Goal: Task Accomplishment & Management: Use online tool/utility

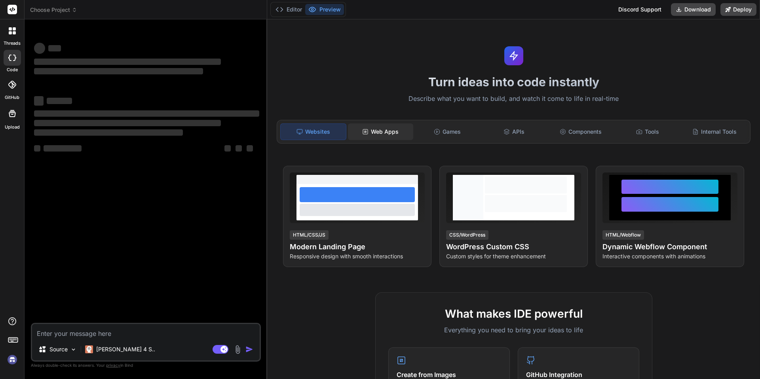
click at [381, 129] on div "Web Apps" at bounding box center [380, 132] width 65 height 17
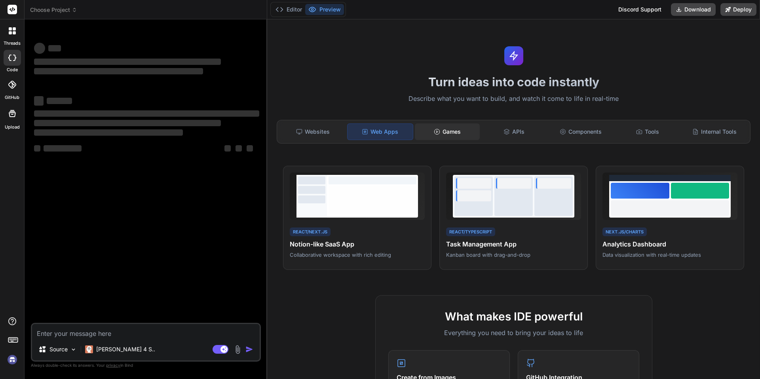
click at [447, 131] on div "Games" at bounding box center [447, 132] width 65 height 17
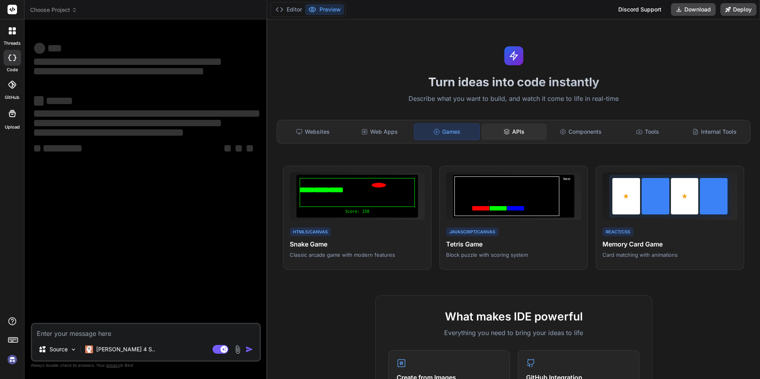
click at [506, 134] on icon at bounding box center [507, 132] width 6 height 6
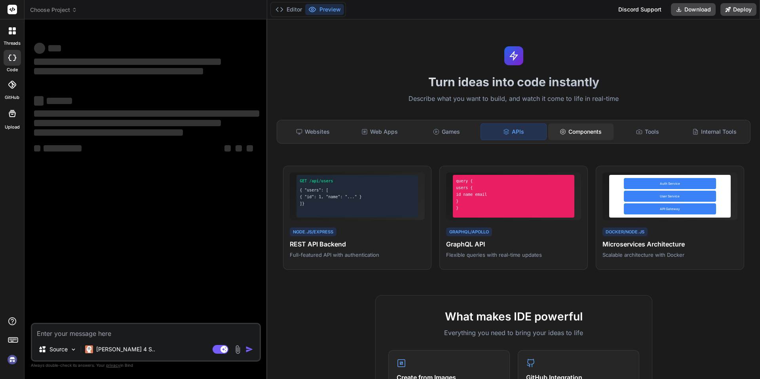
click at [572, 129] on div "Components" at bounding box center [580, 132] width 65 height 17
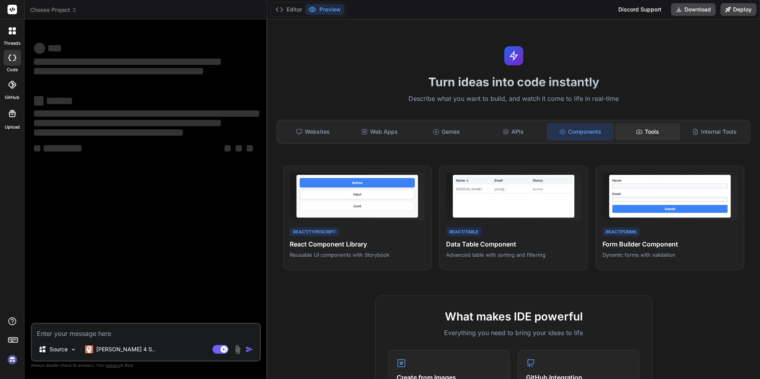
click at [641, 136] on div "Tools" at bounding box center [647, 132] width 65 height 17
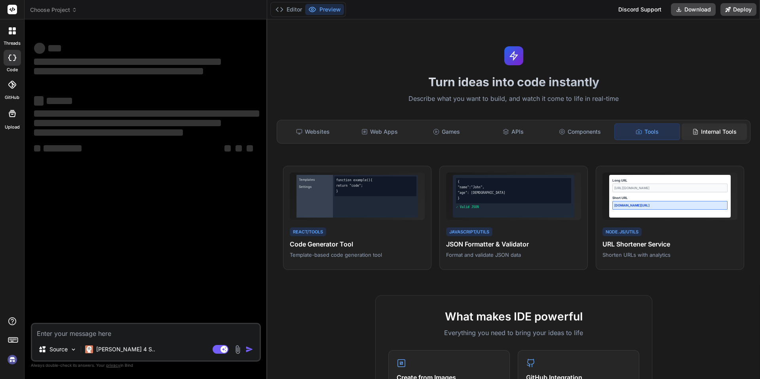
click at [698, 133] on div "Internal Tools" at bounding box center [714, 132] width 65 height 17
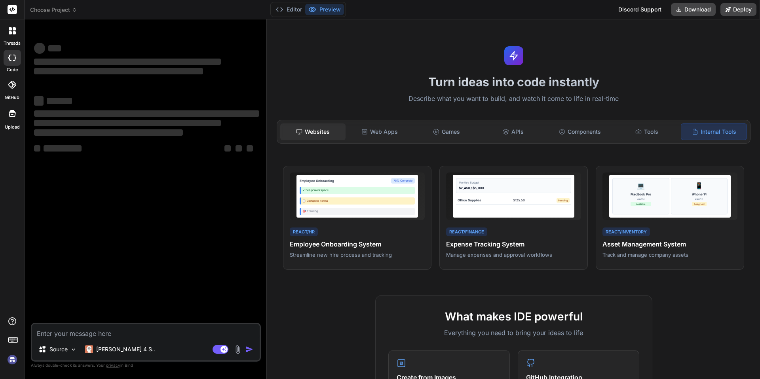
click at [311, 128] on div "Websites" at bounding box center [312, 132] width 65 height 17
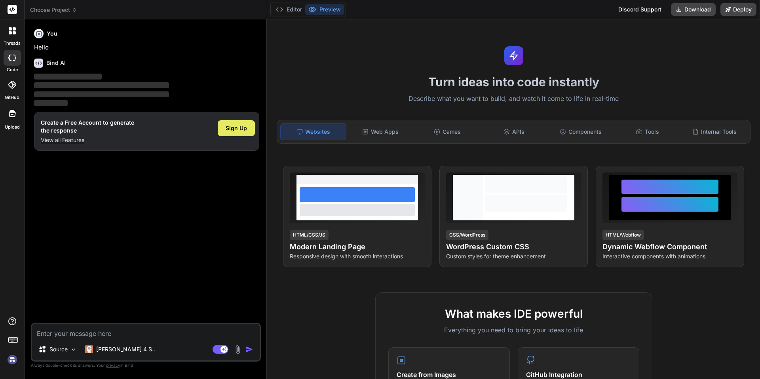
click at [239, 131] on span "Sign Up" at bounding box center [236, 128] width 21 height 8
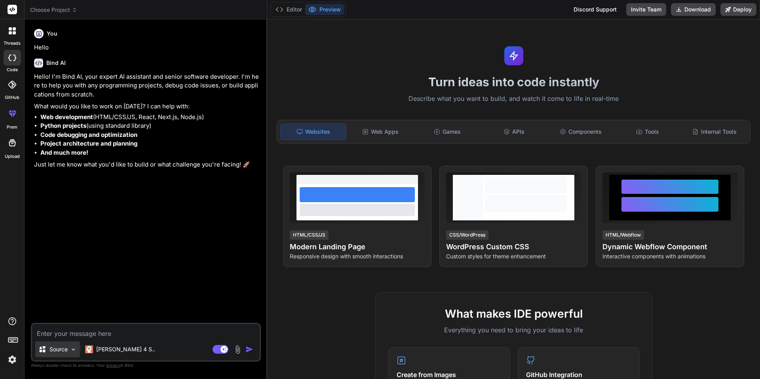
click at [63, 346] on p "Source" at bounding box center [58, 350] width 18 height 8
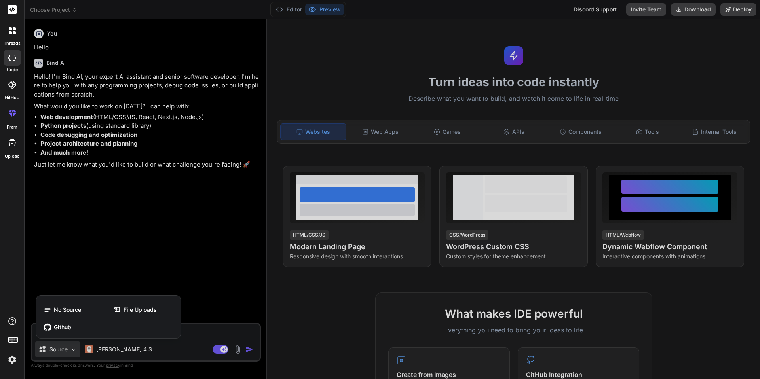
click at [193, 343] on div at bounding box center [380, 189] width 760 height 379
type textarea "x"
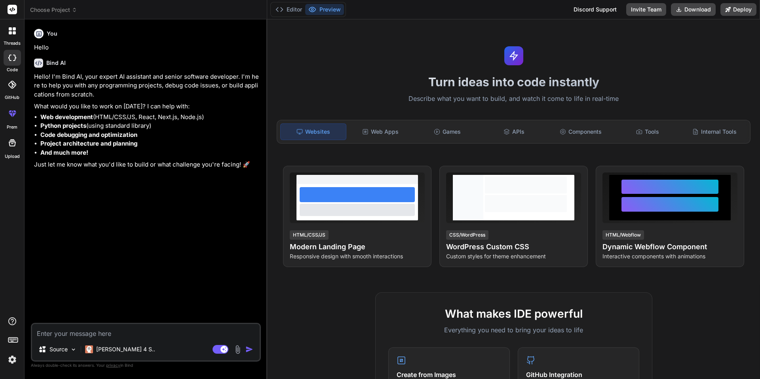
click at [141, 334] on textarea at bounding box center [146, 331] width 228 height 14
type textarea "s"
type textarea "x"
type textarea "s s"
type textarea "x"
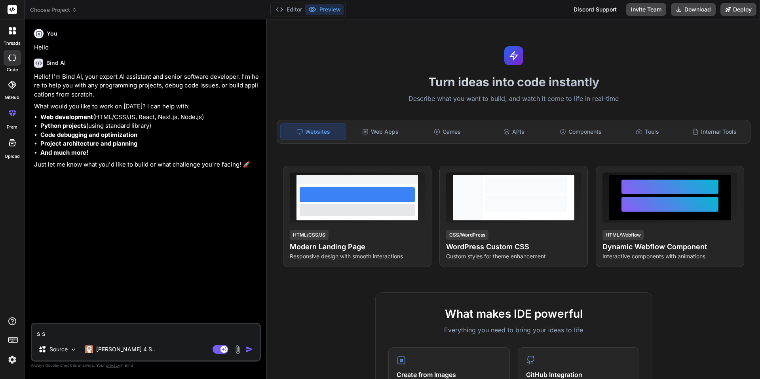
type textarea "s sh"
type textarea "x"
type textarea "s shi"
type textarea "x"
type textarea "s shi x"
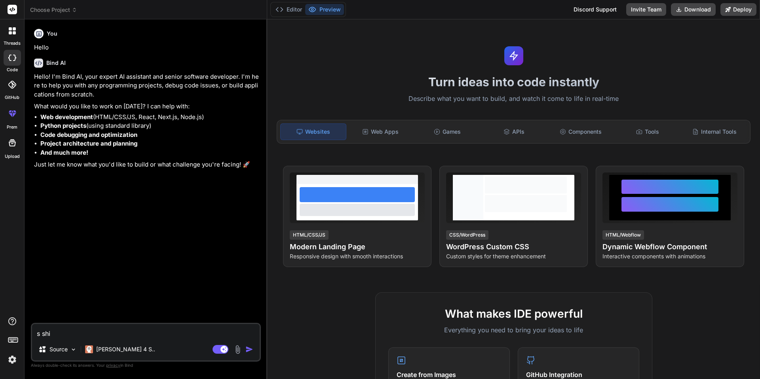
type textarea "x"
type textarea "sshi xi"
type textarea "x"
type textarea "s [PERSON_NAME]"
type textarea "x"
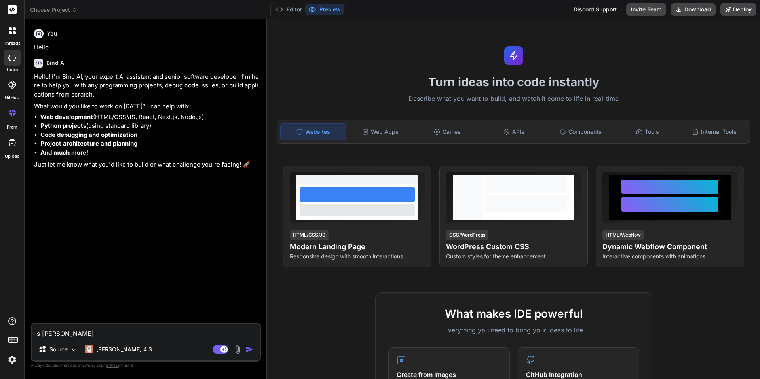
type textarea "[PERSON_NAME]"
type textarea "x"
type textarea "实现"
type textarea "x"
type textarea "实"
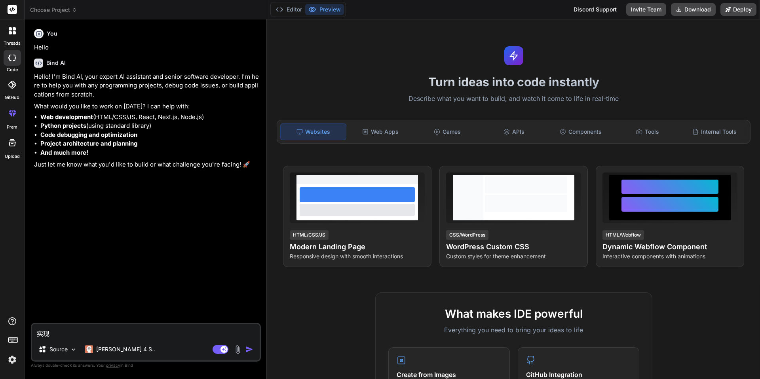
type textarea "x"
type textarea "s"
type textarea "x"
type textarea "sh"
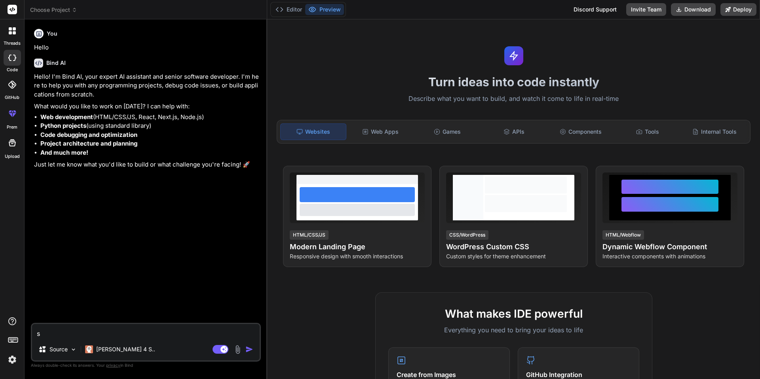
type textarea "x"
type textarea "shi"
type textarea "x"
type textarea "shi x"
type textarea "x"
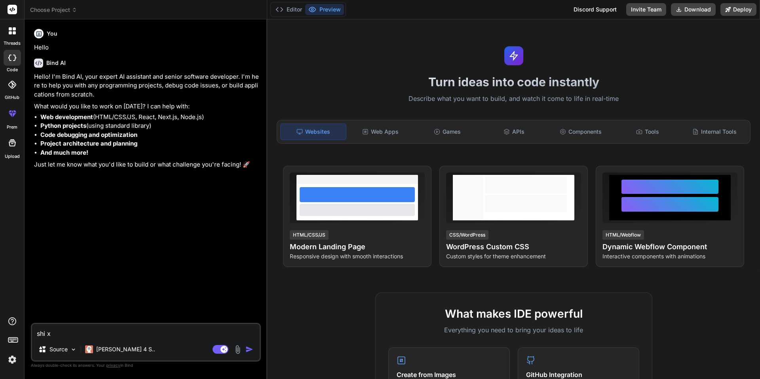
type textarea "[PERSON_NAME]"
type textarea "x"
type textarea "[PERSON_NAME]"
type textarea "x"
type textarea "[PERSON_NAME]"
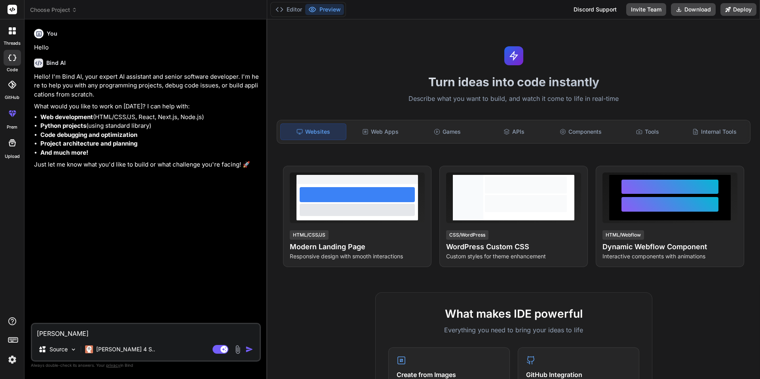
type textarea "x"
type textarea "[PERSON_NAME] y"
type textarea "x"
type textarea "[PERSON_NAME]"
type textarea "x"
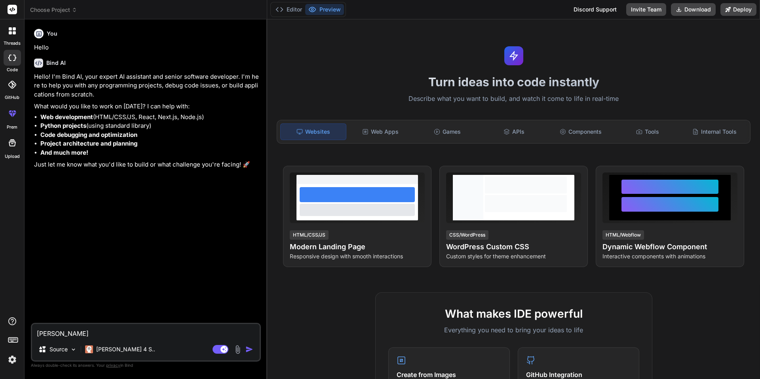
type textarea "[PERSON_NAME]"
type textarea "x"
type textarea "[PERSON_NAME]"
type textarea "x"
type textarea "实现一个"
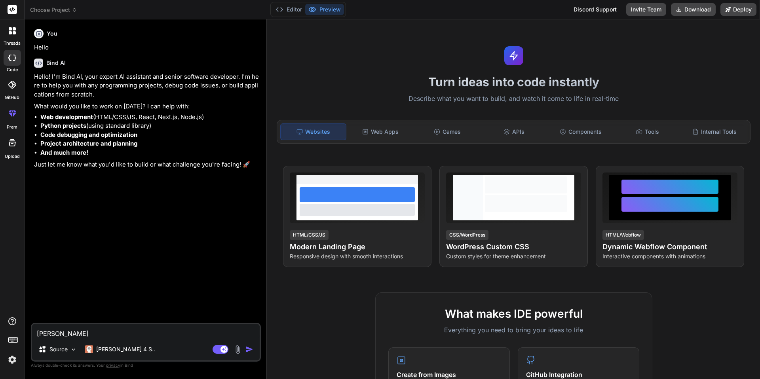
type textarea "x"
type textarea "实现一个j"
type textarea "x"
type textarea "实现一个ji"
type textarea "x"
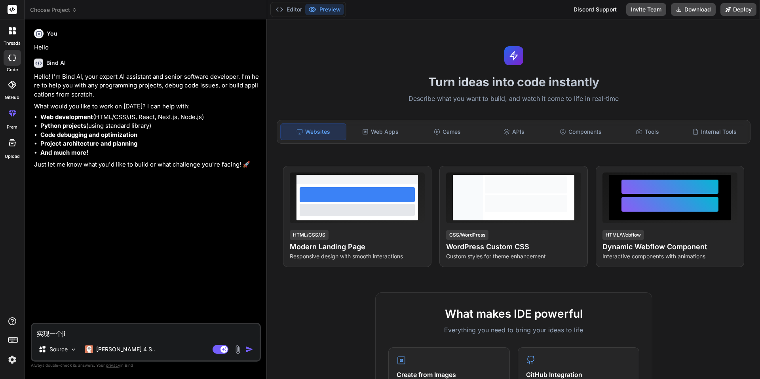
type textarea "实现一个jia"
type textarea "x"
type textarea "实现一个jian"
type textarea "x"
type textarea "实现一个jian j"
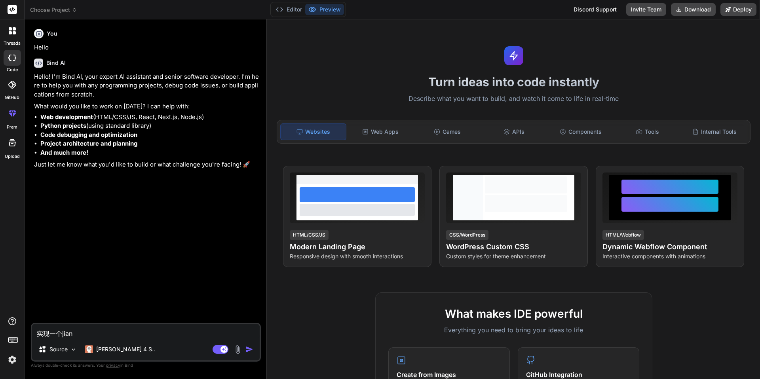
type textarea "x"
type textarea "实现一个jian ji"
type textarea "x"
type textarea "实现一个[PERSON_NAME]"
type textarea "x"
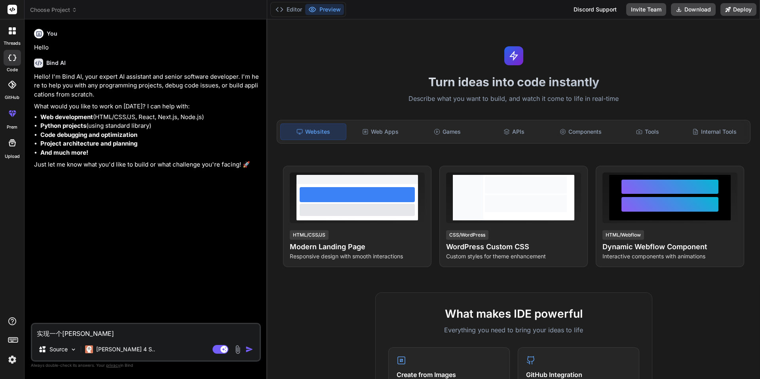
type textarea "实现一个简介"
type textarea "x"
type textarea "实现一个简介d"
type textarea "x"
type textarea "实现一个简介de"
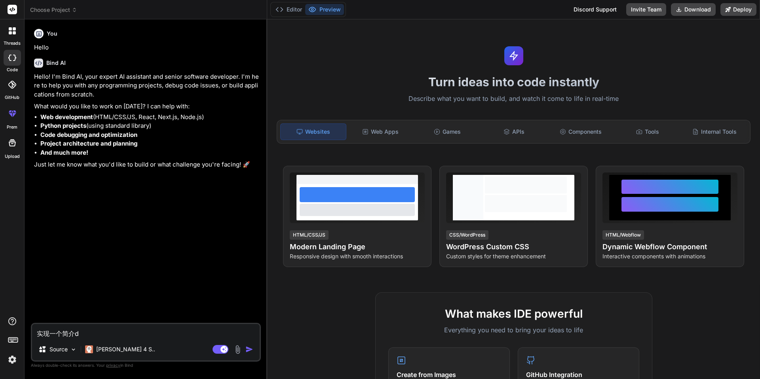
type textarea "x"
type textarea "实现一个简介的"
type textarea "x"
type textarea "实现一个简介的b"
type textarea "x"
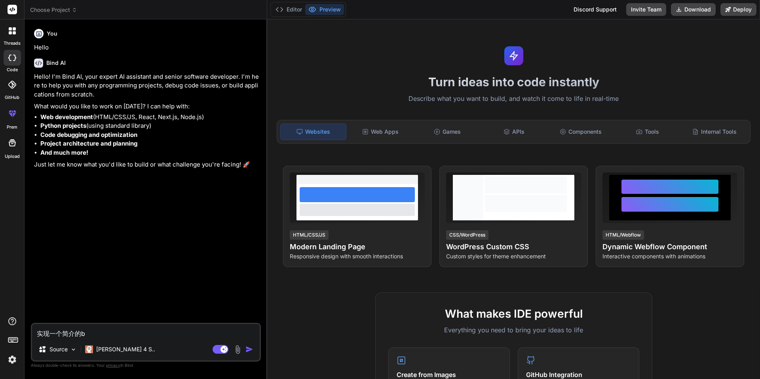
type textarea "实现一个简介的b l"
type textarea "x"
type textarea "实现一个简介的bl o"
type textarea "x"
type textarea "实现一个简介的blog"
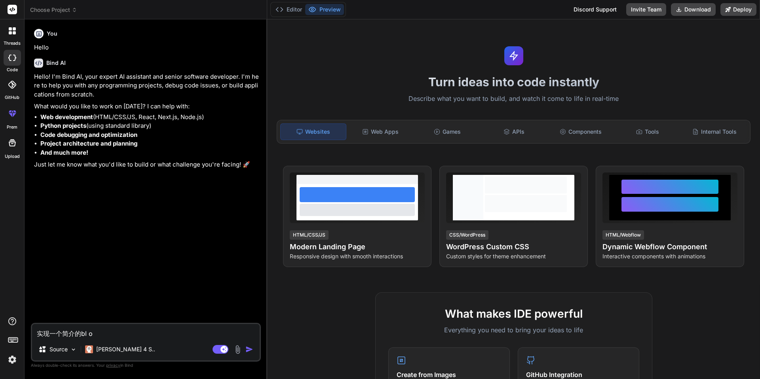
type textarea "x"
type textarea "blog"
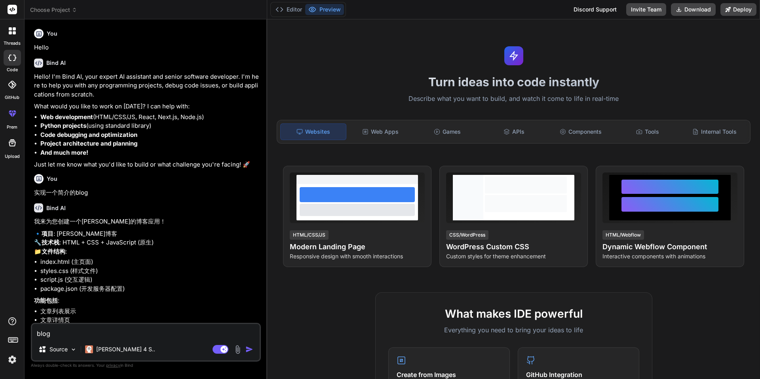
type textarea "x"
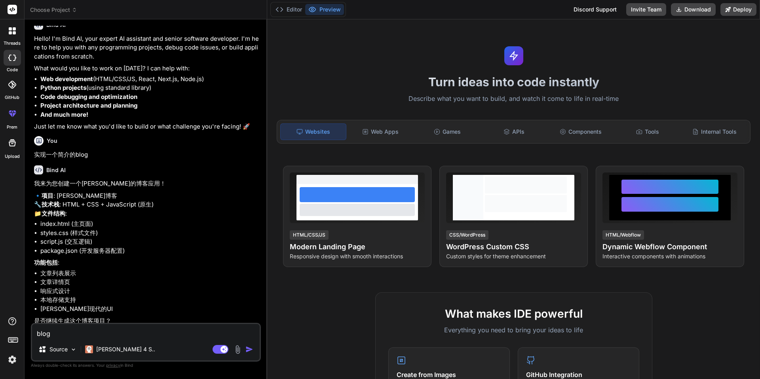
scroll to position [60, 0]
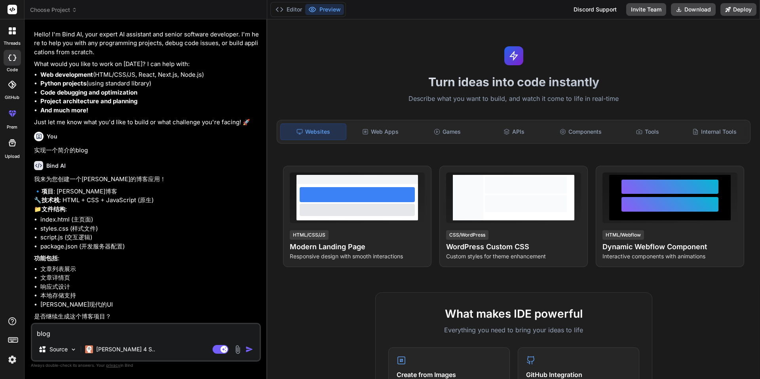
click at [131, 335] on textarea "blog" at bounding box center [146, 331] width 228 height 14
type textarea "blo"
type textarea "x"
type textarea "bl"
type textarea "x"
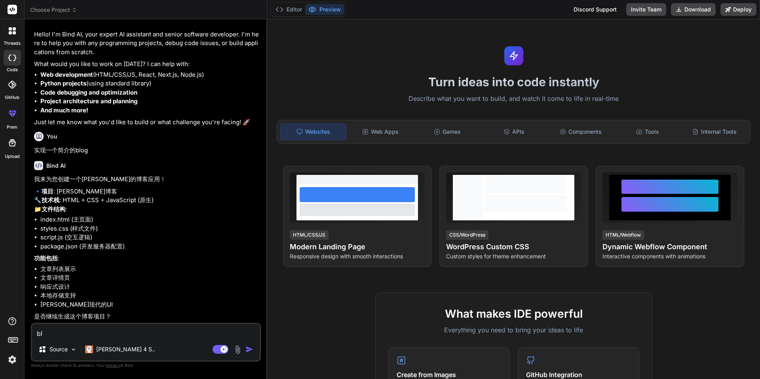
type textarea "b"
type textarea "x"
type textarea "j"
type textarea "x"
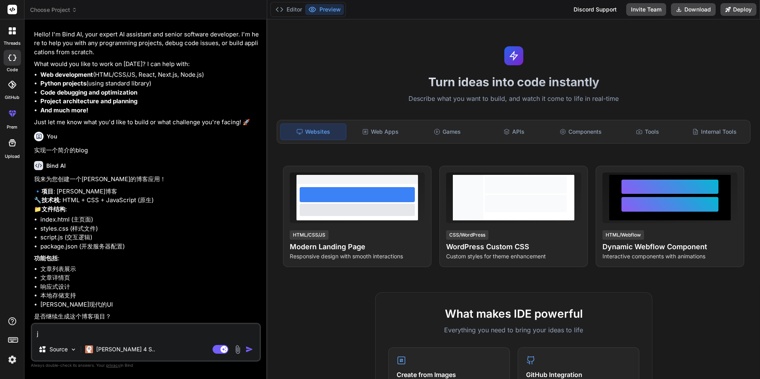
type textarea "ji"
type textarea "x"
type textarea "ji x"
type textarea "x"
type textarea "[PERSON_NAME]"
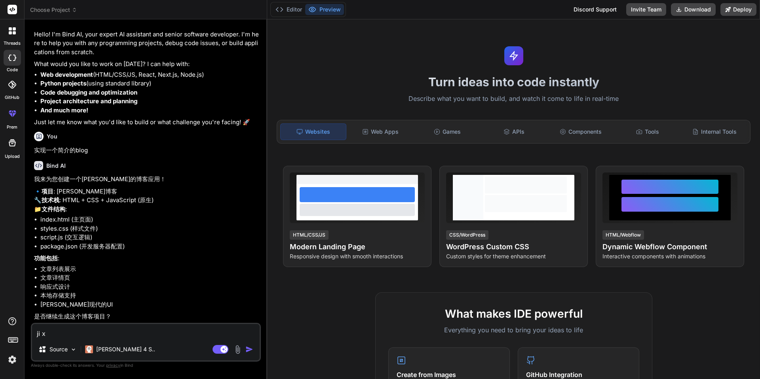
type textarea "x"
type textarea "继续"
type textarea "x"
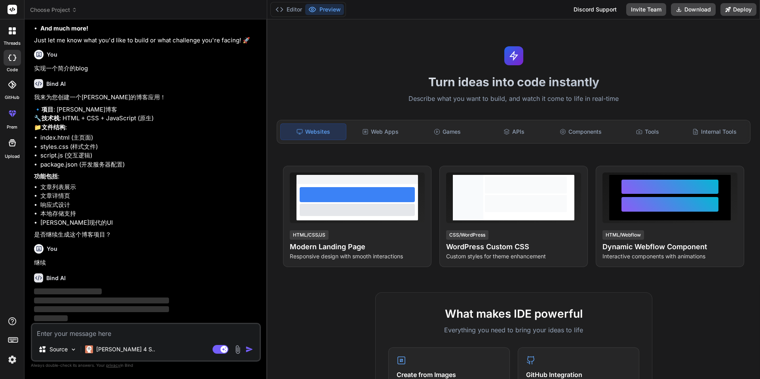
scroll to position [142, 0]
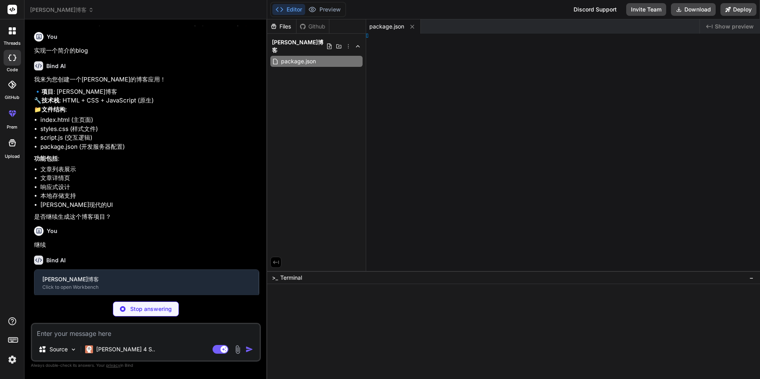
type textarea "x"
type textarea "/html>"
type textarea "x"
type textarea "00%; } }"
type textarea "x"
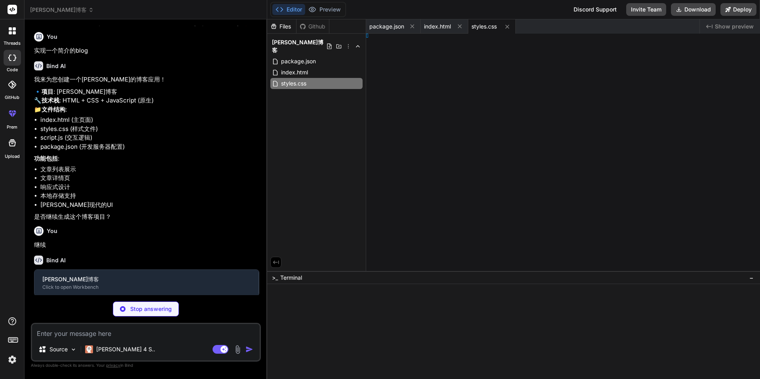
type textarea "x"
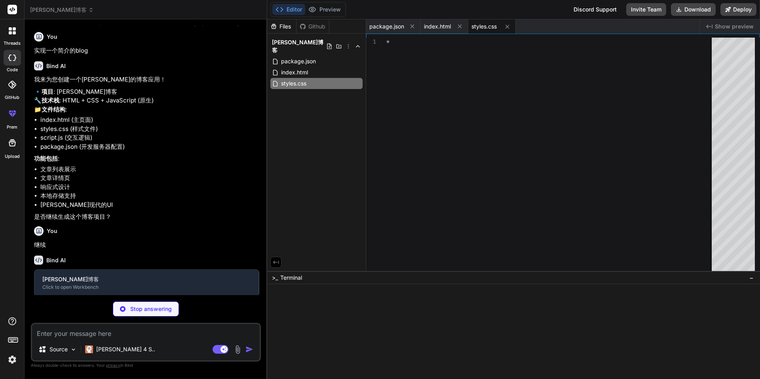
type textarea ".form-actions { flex-direction: column; } .btn-primary, .btn-secondary { width:…"
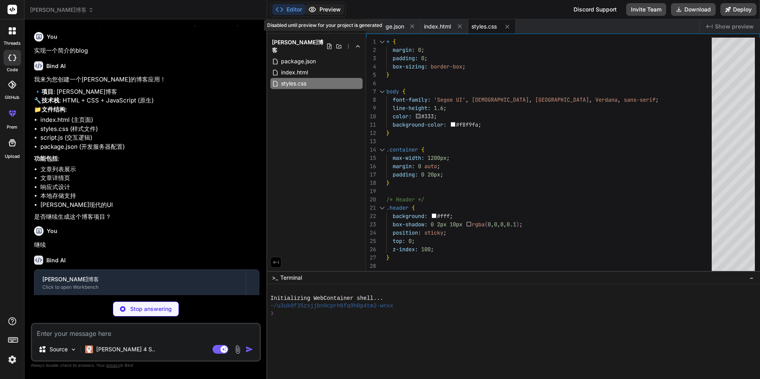
type textarea "x"
type textarea "}"
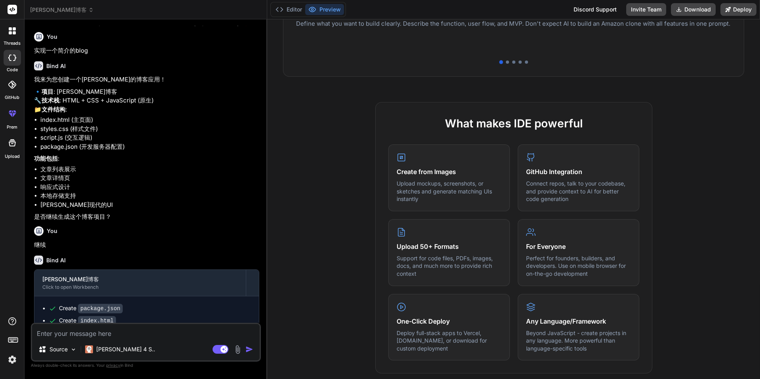
scroll to position [431, 0]
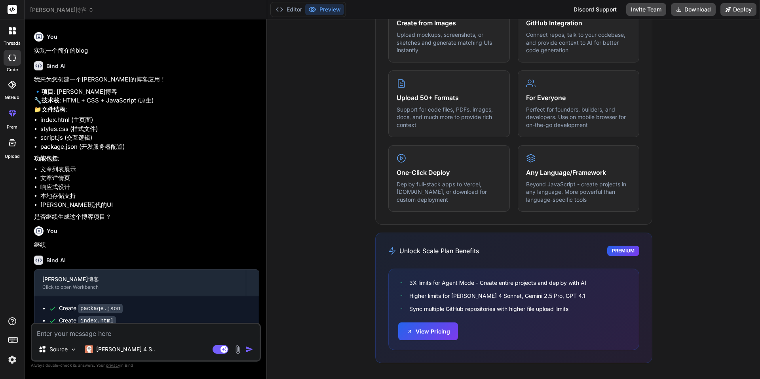
type textarea "x"
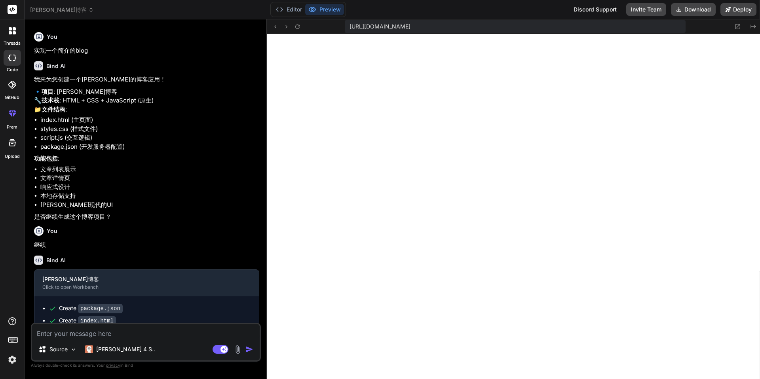
scroll to position [346, 0]
click at [296, 10] on button "Editor" at bounding box center [288, 9] width 33 height 11
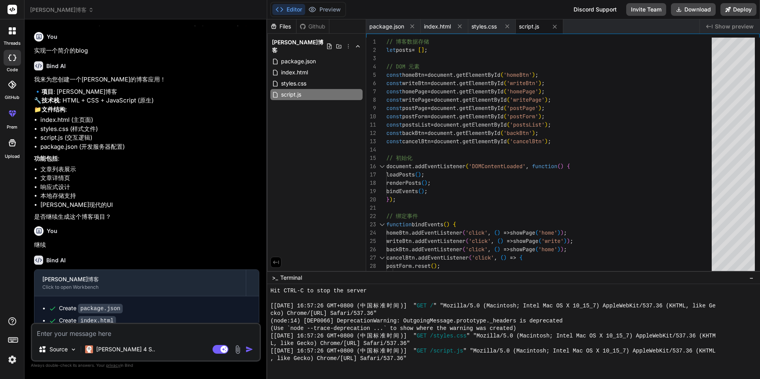
click at [14, 120] on div at bounding box center [12, 113] width 19 height 19
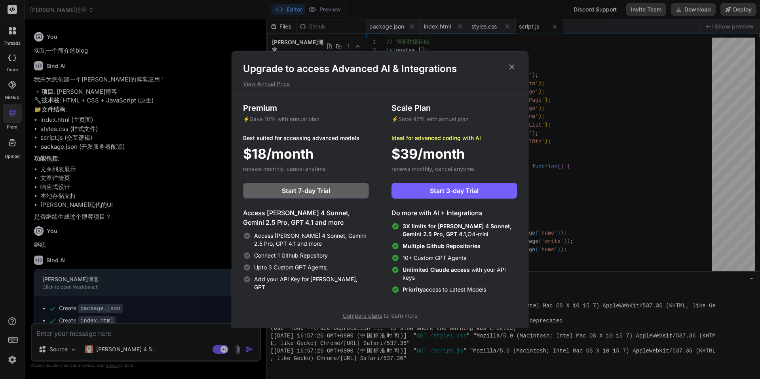
click at [511, 68] on icon at bounding box center [511, 67] width 9 height 9
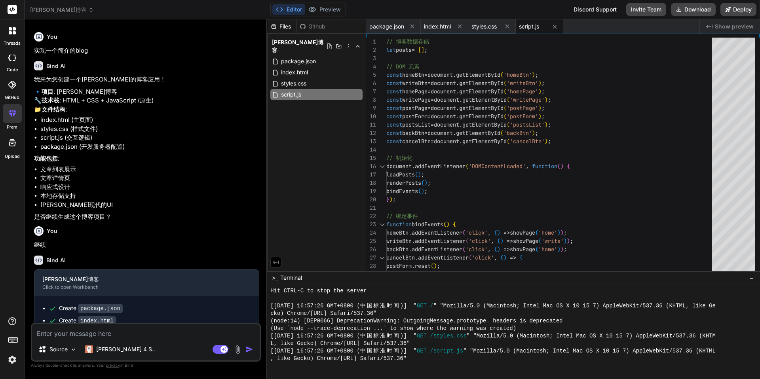
click at [16, 32] on div at bounding box center [12, 31] width 17 height 17
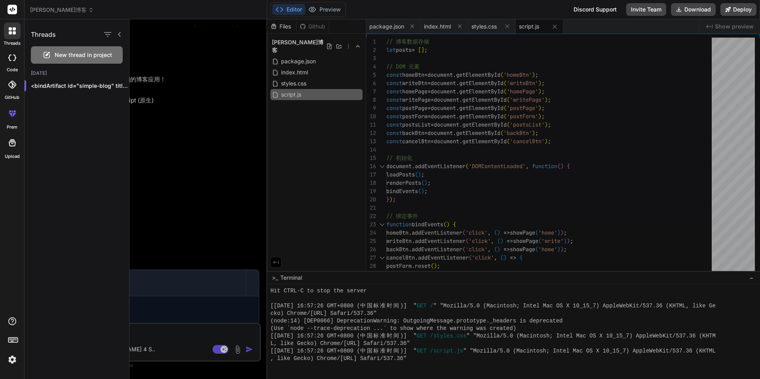
click at [162, 133] on div at bounding box center [444, 199] width 631 height 360
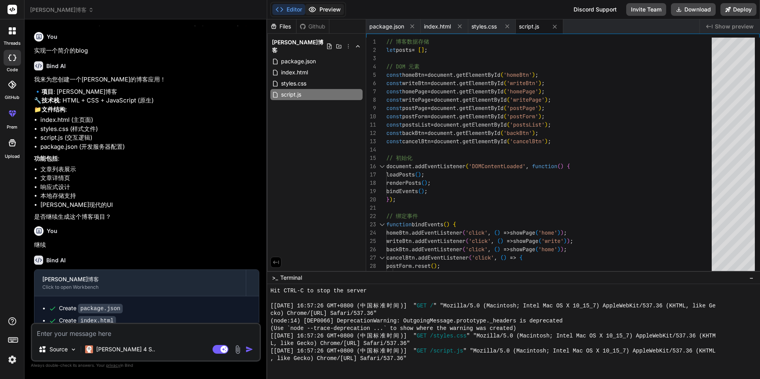
click at [327, 9] on button "Preview" at bounding box center [324, 9] width 39 height 11
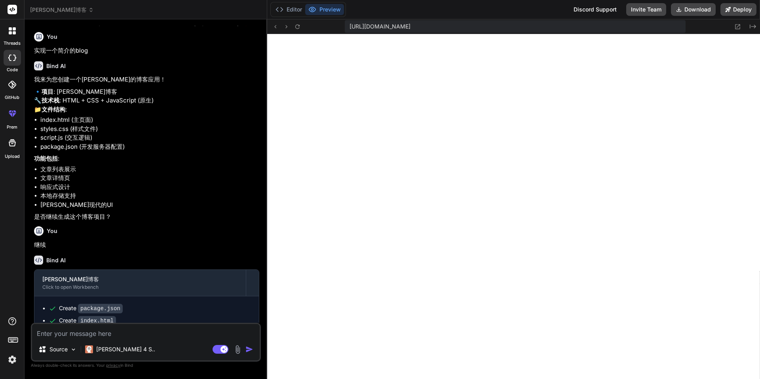
click at [121, 336] on textarea at bounding box center [146, 331] width 228 height 14
type textarea "s"
type textarea "x"
type textarea "su"
type textarea "x"
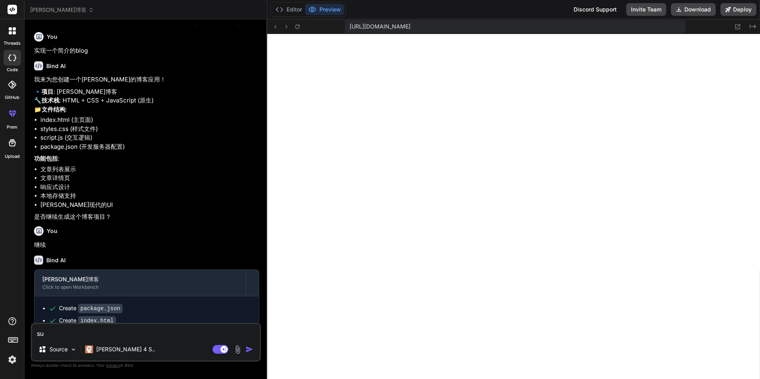
type textarea "su a"
type textarea "x"
type textarea "suan"
type textarea "x"
type textarea "suan l"
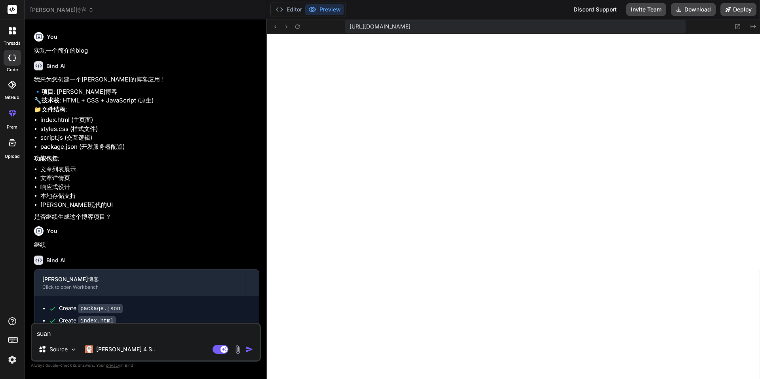
type textarea "x"
type textarea "suan le"
type textarea "x"
type textarea "算了"
type textarea "x"
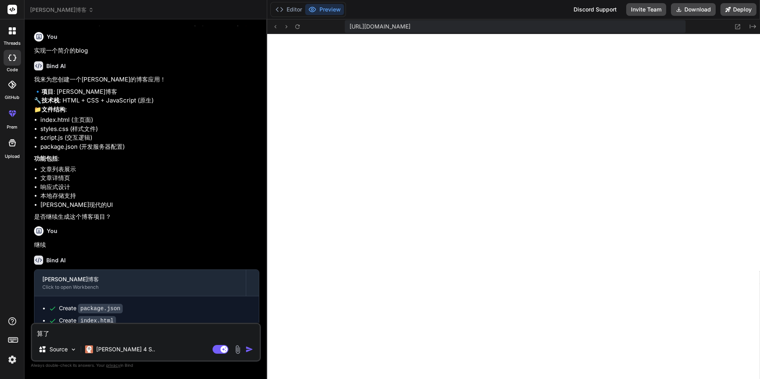
type textarea "算了，"
type textarea "x"
type textarea "算了，w"
type textarea "x"
type textarea "算了，wo"
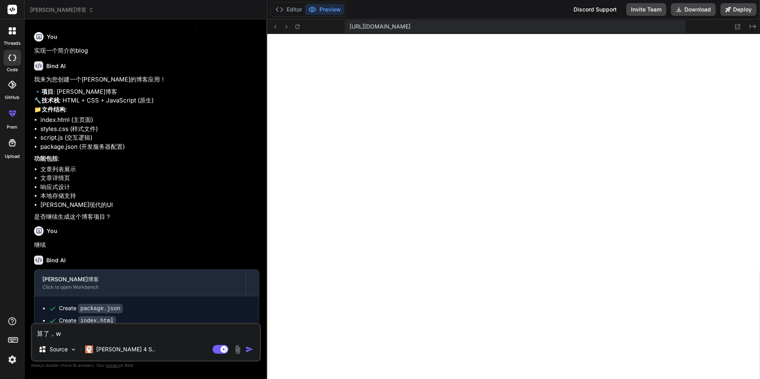
type textarea "x"
type textarea "算了，wo x"
type textarea "x"
type textarea "算了，wo [PERSON_NAME]"
type textarea "x"
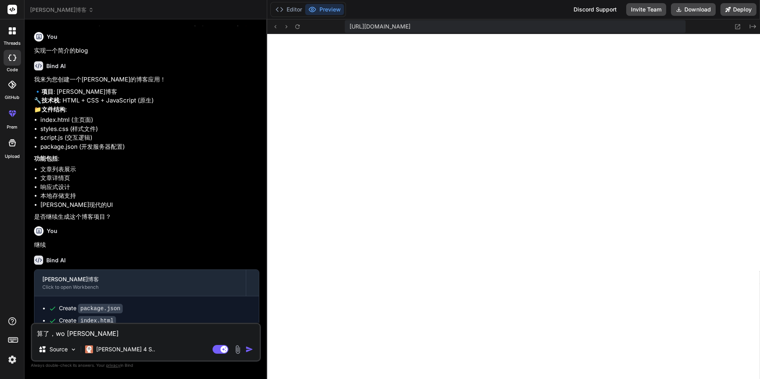
type textarea "算了，wo [PERSON_NAME] y"
type textarea "x"
type textarea "算了，wo [PERSON_NAME]"
type textarea "x"
type textarea "算了，wo [PERSON_NAME]"
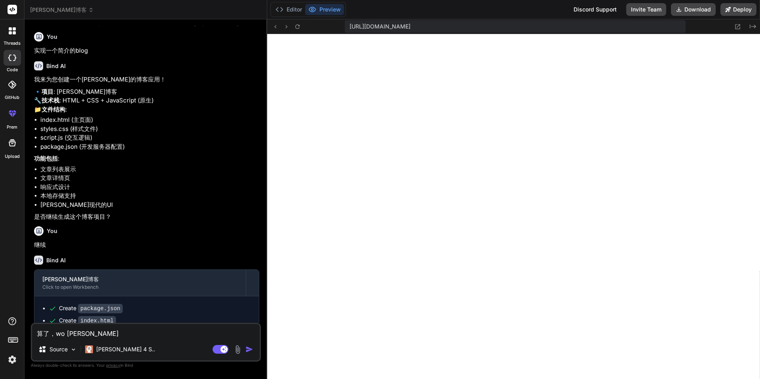
type textarea "x"
type textarea "算了，我需要"
type textarea "x"
type textarea "算了，我需要x"
type textarea "x"
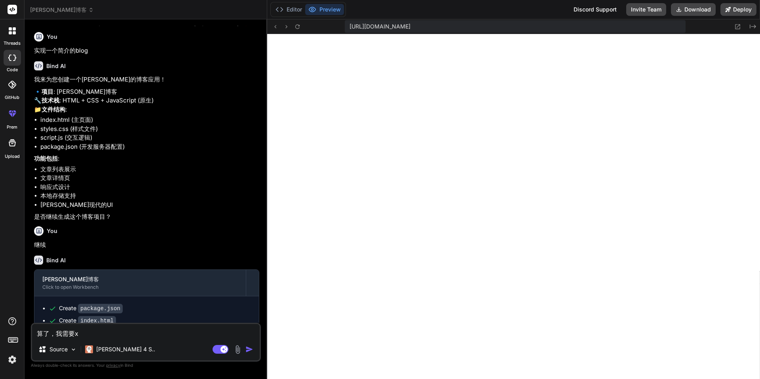
type textarea "算了，我需要xu"
type textarea "x"
type textarea "算了，我需要xu a"
type textarea "x"
type textarea "算了，我需要xuan"
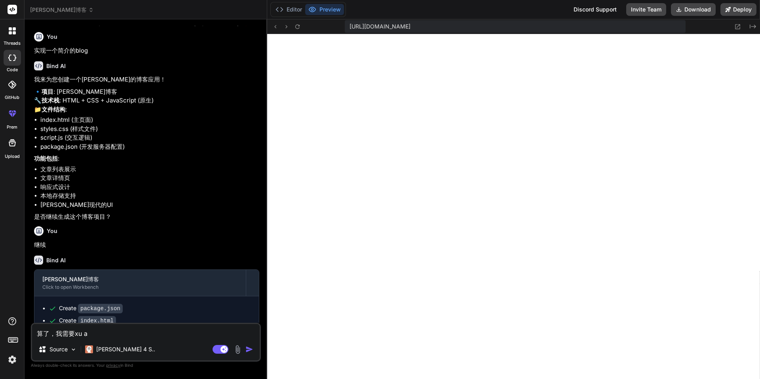
type textarea "x"
type textarea "算了，我需要xuan k"
type textarea "x"
type textarea "算了，我需要xuan ku"
type textarea "x"
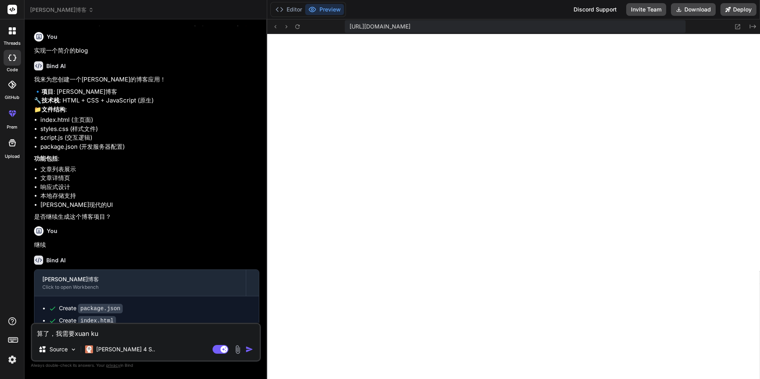
type textarea "算了，我需要炫酷"
type textarea "x"
type textarea "算了，我需要炫酷d"
type textarea "x"
type textarea "算了，我需要炫酷de"
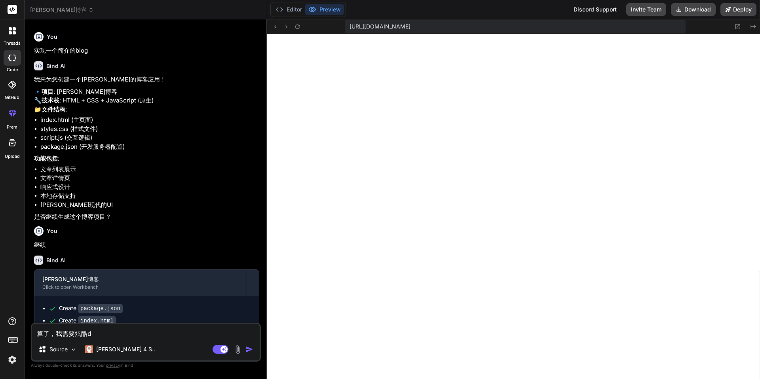
type textarea "x"
type textarea "算了，我需要炫酷的"
type textarea "x"
type textarea "算了，我需要炫酷的，"
type textarea "x"
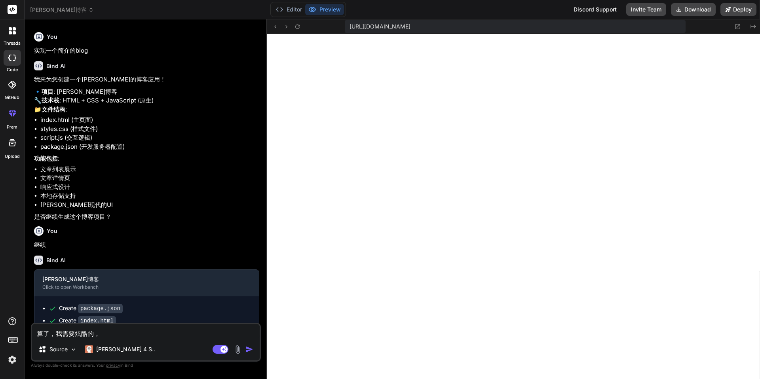
type textarea "算了，我需要炫酷的，y"
type textarea "x"
type textarea "算了，我需要炫酷的，yo"
type textarea "x"
type textarea "算了，我需要炫酷的，you"
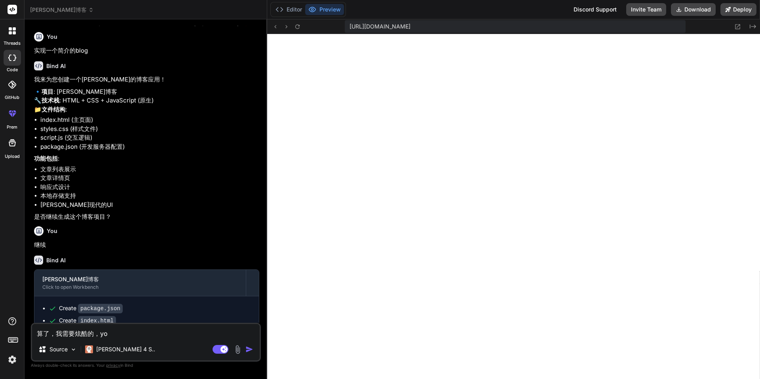
type textarea "x"
type textarea "算了，我需要炫酷的，you h"
type textarea "x"
type textarea "算了，我需要炫酷的，you he"
type textarea "x"
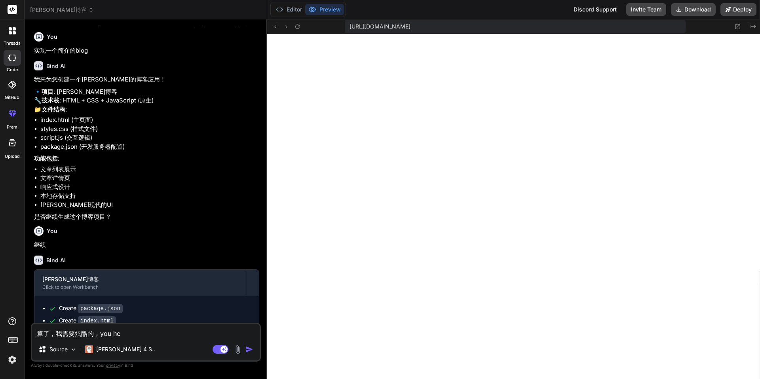
type textarea "算了，我需要炫酷的，you hen"
type textarea "x"
type textarea "算了，我需要炫酷的，you hen d"
type textarea "x"
type textarea "算了，我需要炫酷的，you hen du"
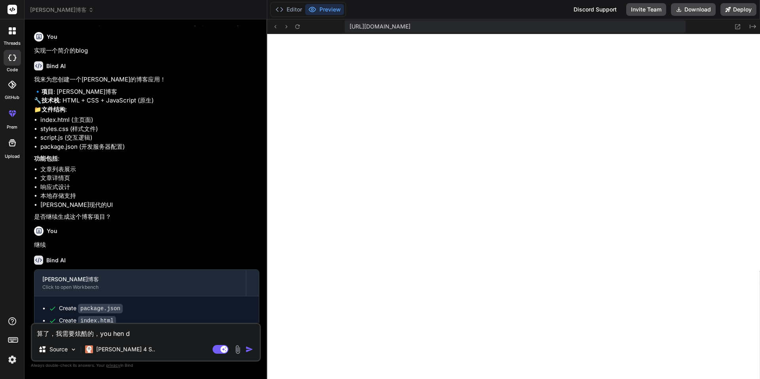
type textarea "x"
type textarea "算了，我需要炫酷的，you hen duo"
type textarea "x"
type textarea "算了，我需要炫酷的，有很多"
type textarea "x"
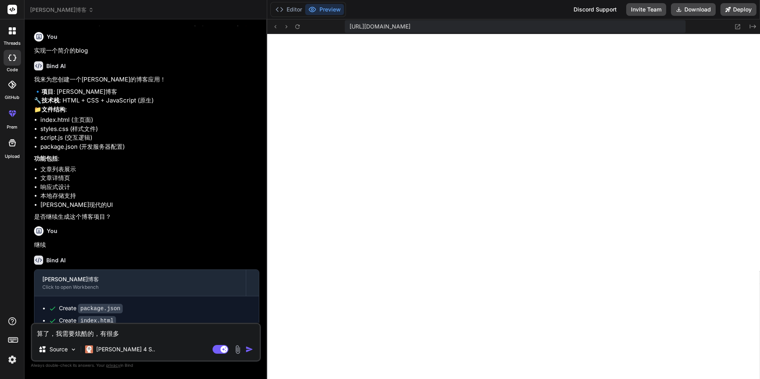
type textarea "算了，我需要炫酷的，有很多j"
type textarea "x"
type textarea "算了，我需要炫酷的，有很多ji"
type textarea "x"
type textarea "算了，我需要炫酷的，有很多jia"
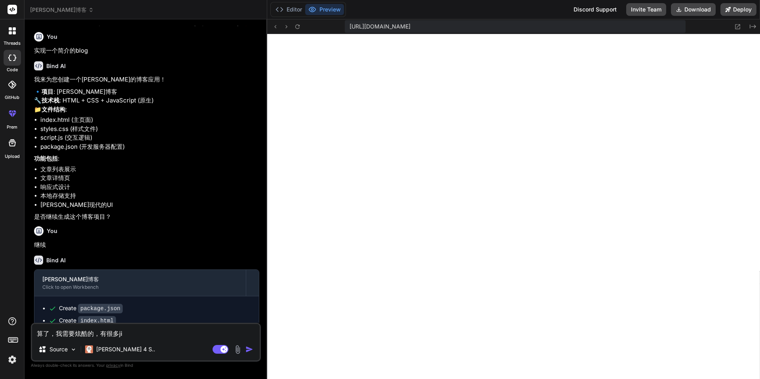
type textarea "x"
type textarea "算了，我需要炫酷的，有很多jiao"
type textarea "x"
type textarea "算了，我需要炫酷的，有很多jiao h"
type textarea "x"
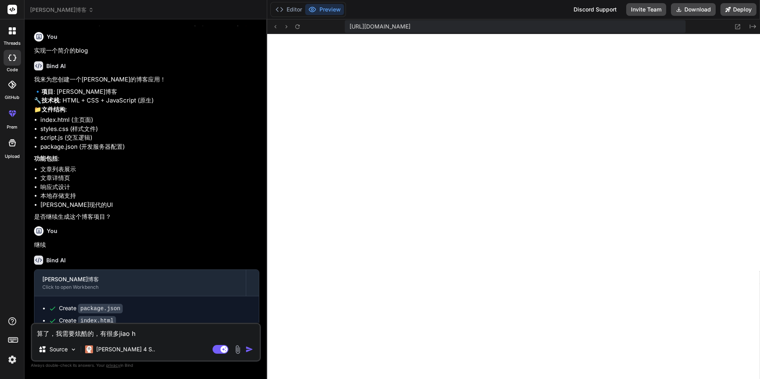
type textarea "算了，我需要炫酷的，有很多jiao hu"
type textarea "x"
type textarea "算了，我需要炫酷的，有很多jiao hu d"
type textarea "x"
type textarea "算了，我需要炫酷的，有很多jiao hu do"
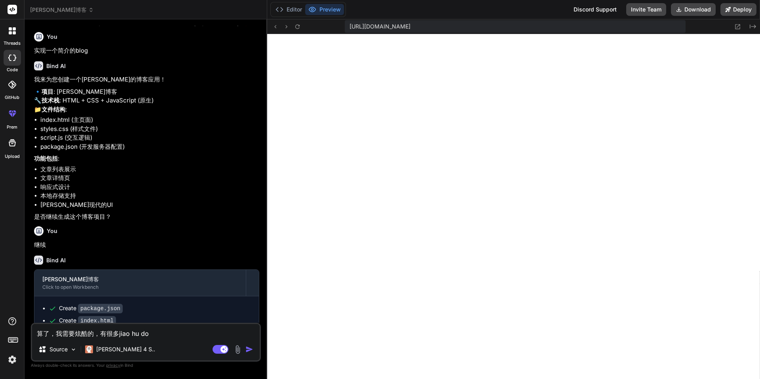
type textarea "x"
type textarea "算了，我需要炫酷的，有很多jiao hu [PERSON_NAME]"
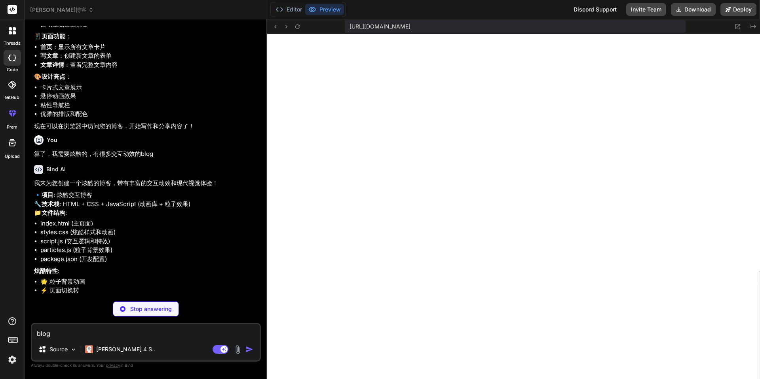
scroll to position [645, 0]
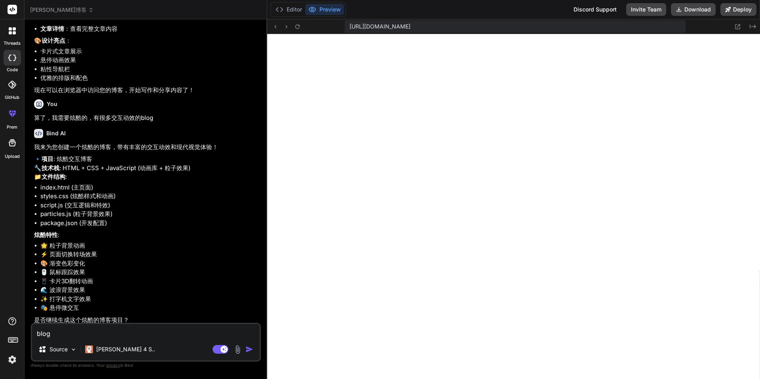
click at [17, 339] on icon at bounding box center [13, 339] width 11 height 11
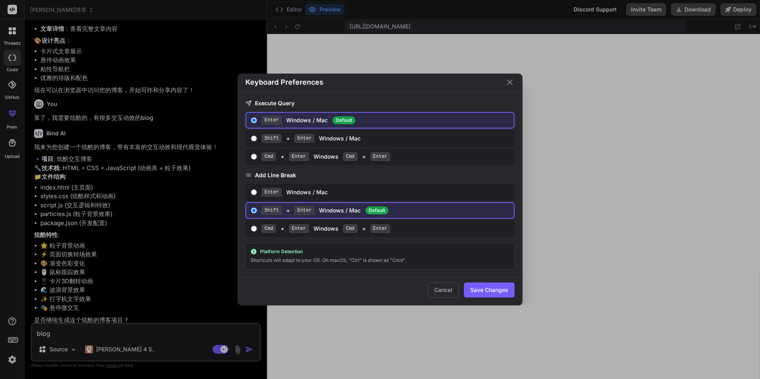
click at [507, 84] on icon "Close" at bounding box center [510, 83] width 10 height 10
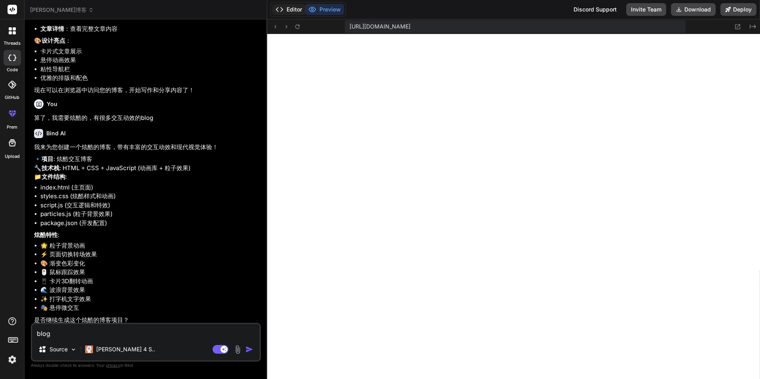
click at [291, 5] on button "Editor" at bounding box center [288, 9] width 33 height 11
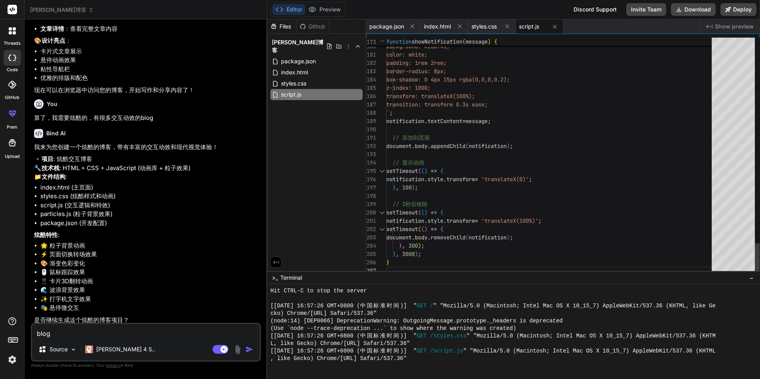
scroll to position [8, 0]
click at [13, 12] on rect at bounding box center [13, 10] width 10 height 10
click at [11, 363] on img at bounding box center [12, 359] width 13 height 13
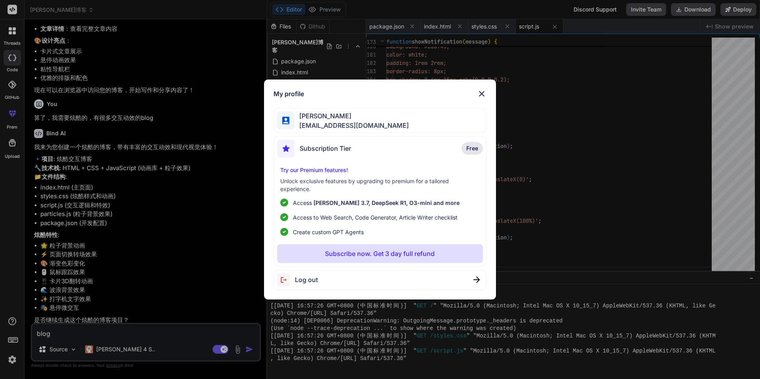
click at [480, 93] on img at bounding box center [482, 94] width 10 height 10
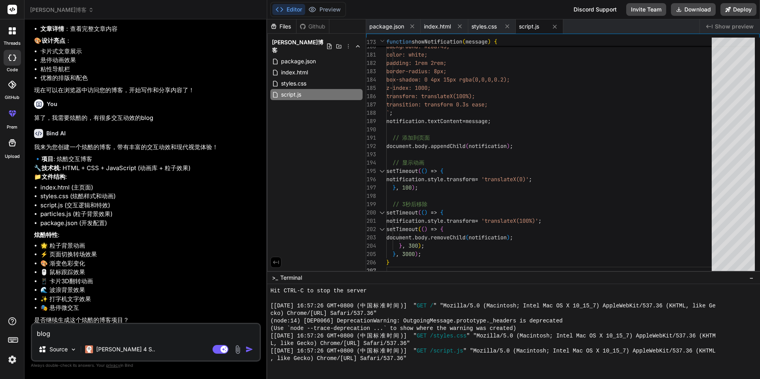
scroll to position [683, 0]
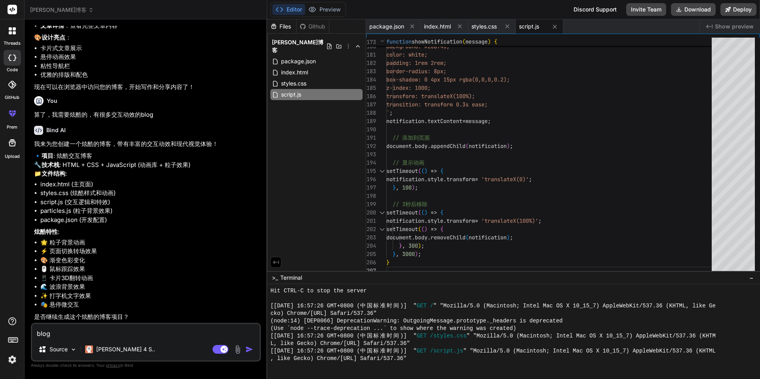
click at [126, 335] on textarea "blog" at bounding box center [146, 331] width 228 height 14
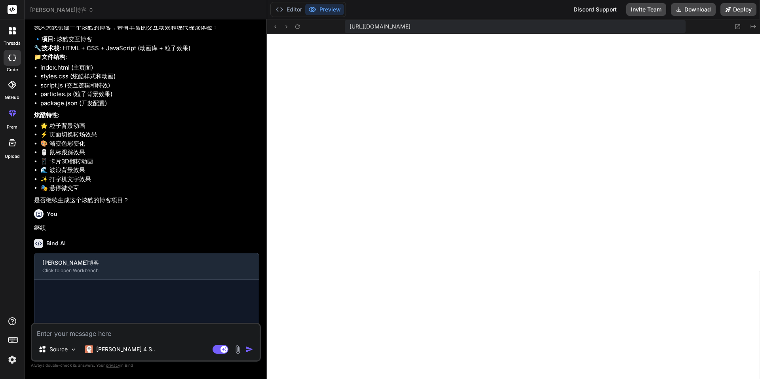
scroll to position [0, 0]
click at [72, 331] on textarea at bounding box center [146, 331] width 228 height 14
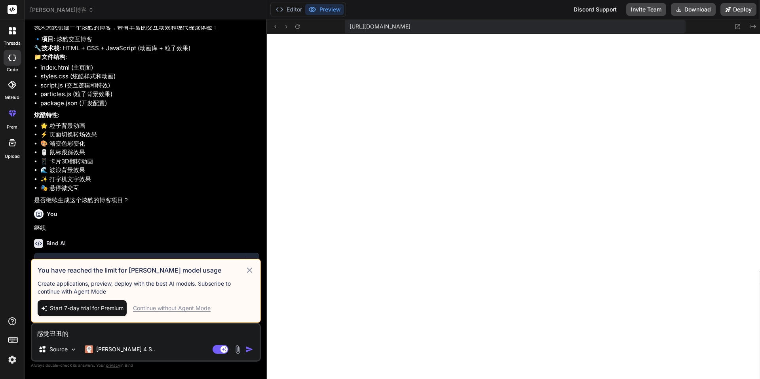
click at [167, 308] on div "Continue without Agent Mode" at bounding box center [172, 308] width 78 height 8
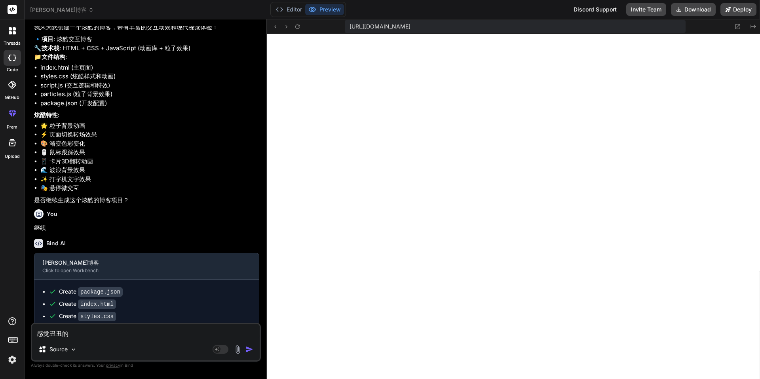
click at [110, 335] on textarea "感觉丑丑的" at bounding box center [146, 331] width 228 height 14
click at [128, 335] on textarea "感觉丑丑的" at bounding box center [146, 331] width 228 height 14
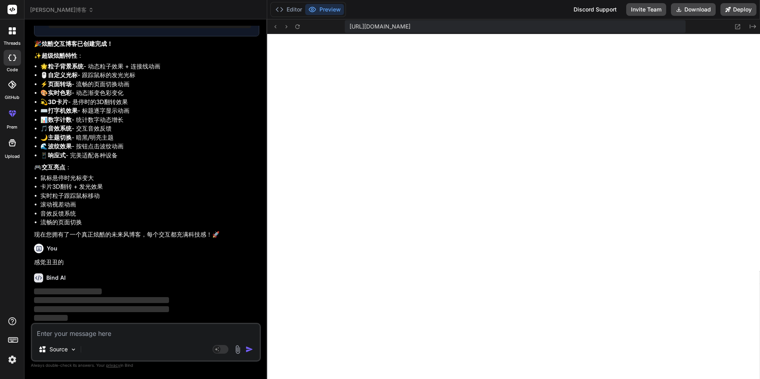
scroll to position [1174, 0]
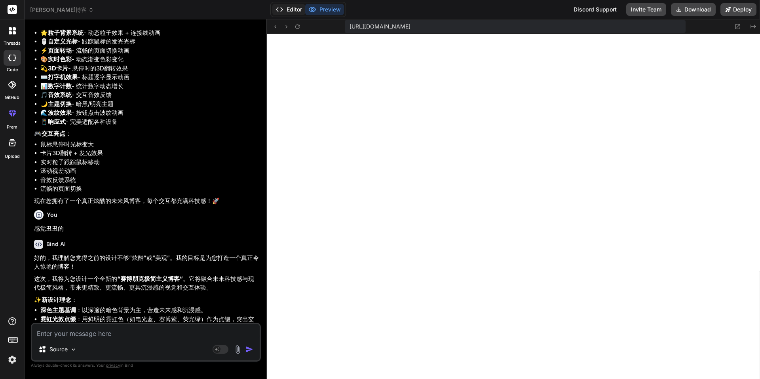
click at [289, 7] on button "Editor" at bounding box center [288, 9] width 33 height 11
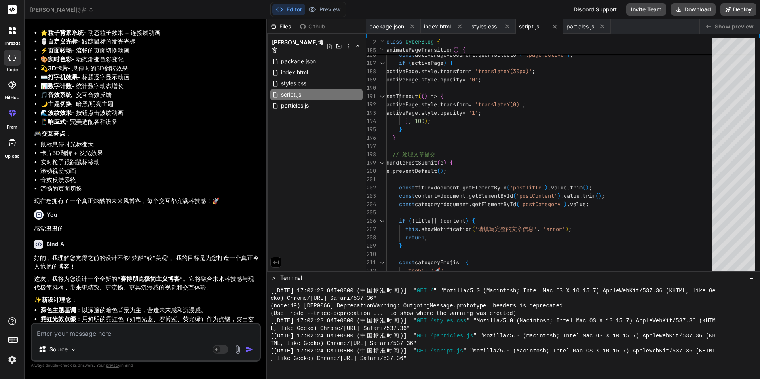
scroll to position [1394, 0]
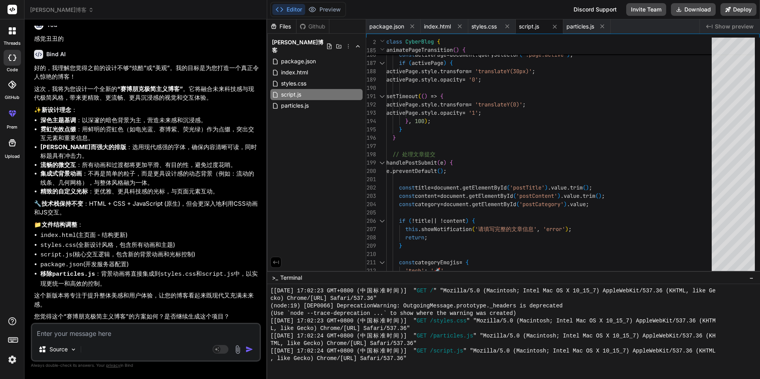
click at [81, 335] on textarea at bounding box center [146, 331] width 228 height 14
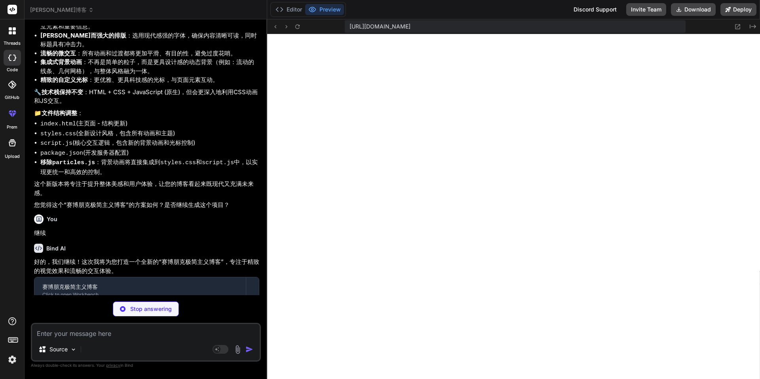
scroll to position [1188, 0]
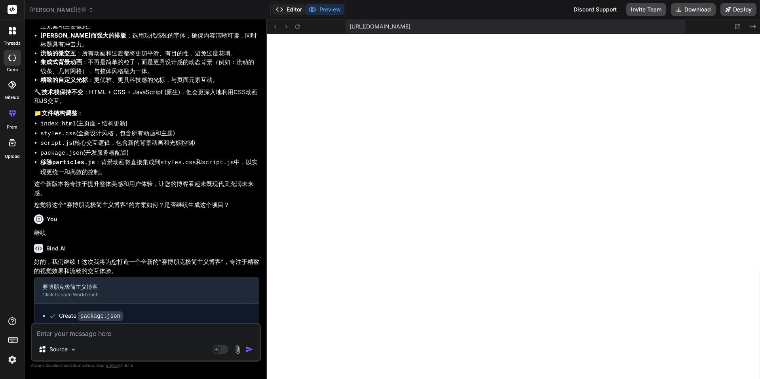
click at [293, 7] on button "Editor" at bounding box center [288, 9] width 33 height 11
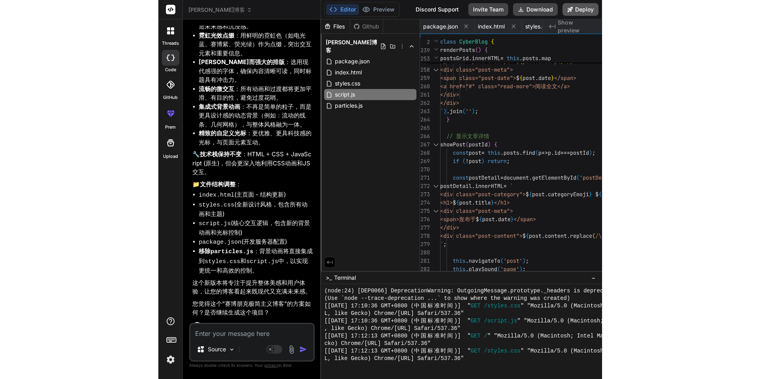
scroll to position [1218, 0]
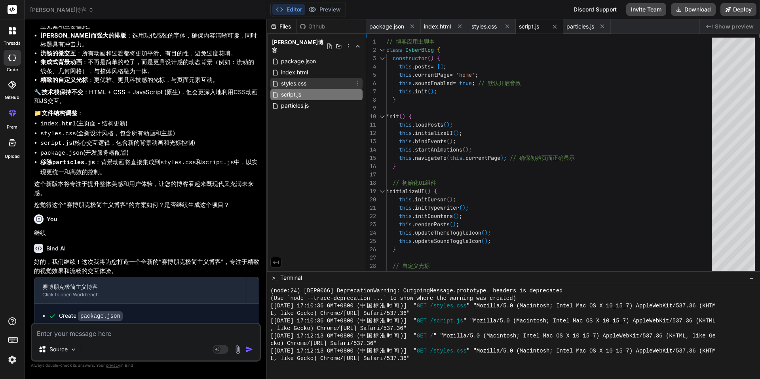
click at [314, 78] on div "styles.css" at bounding box center [316, 83] width 92 height 11
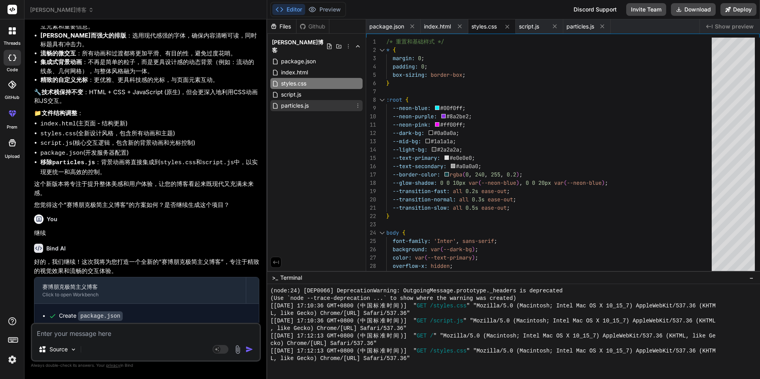
click at [312, 100] on div "particles.js" at bounding box center [316, 105] width 92 height 11
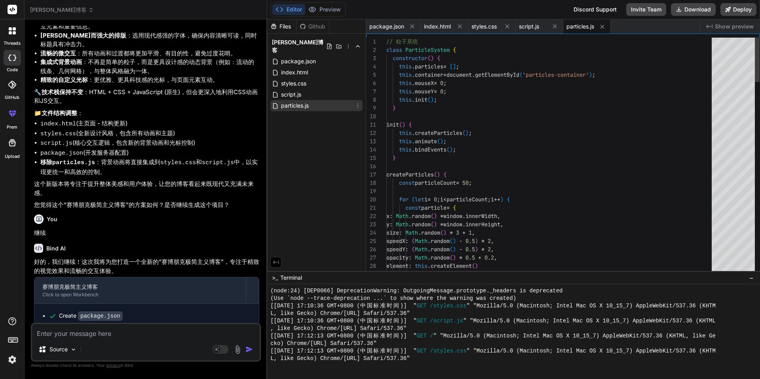
scroll to position [25, 0]
click at [376, 24] on span "package.json" at bounding box center [386, 27] width 35 height 8
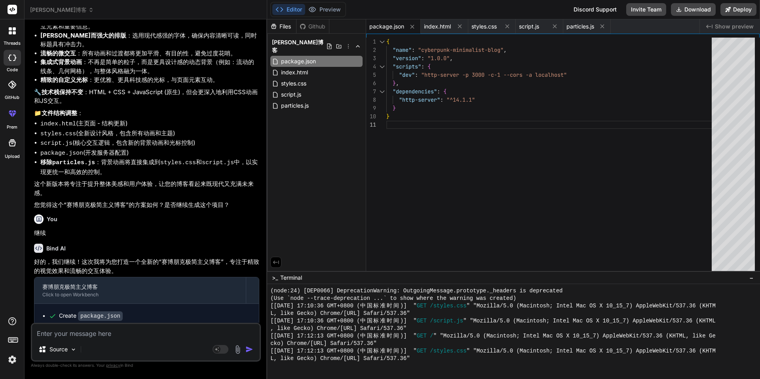
click at [311, 23] on div "Github" at bounding box center [312, 27] width 32 height 8
click at [310, 28] on div "Github" at bounding box center [312, 27] width 32 height 8
click at [279, 28] on div "Files" at bounding box center [281, 27] width 29 height 8
click at [306, 101] on span "particles.js" at bounding box center [294, 106] width 29 height 10
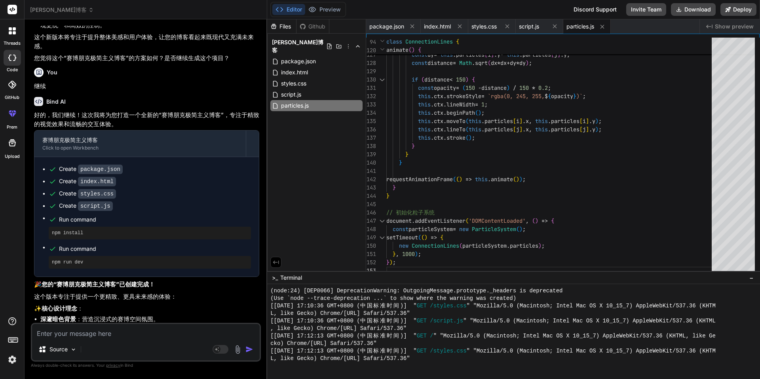
scroll to position [1748, 0]
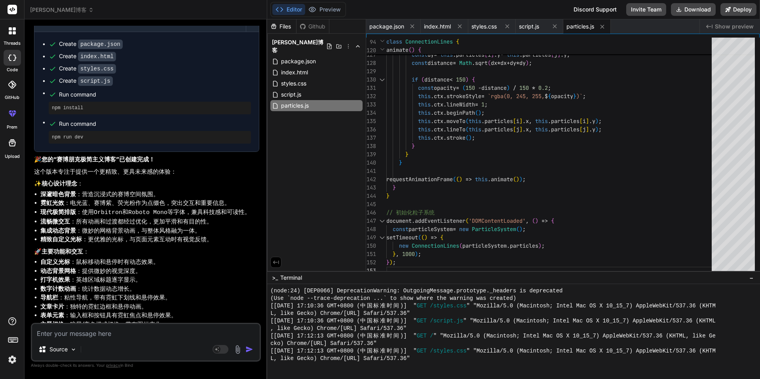
click at [92, 337] on textarea at bounding box center [146, 331] width 228 height 14
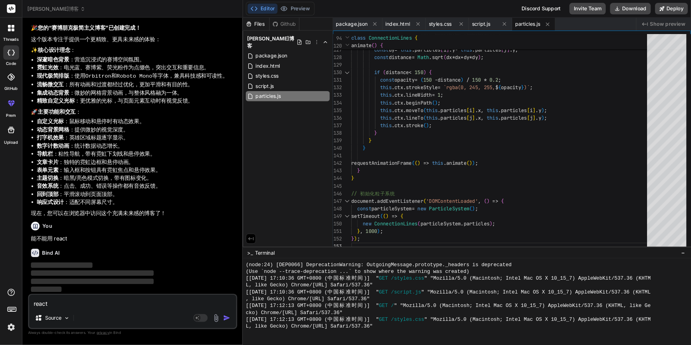
scroll to position [1904, 0]
click at [75, 335] on textarea "react" at bounding box center [146, 331] width 228 height 14
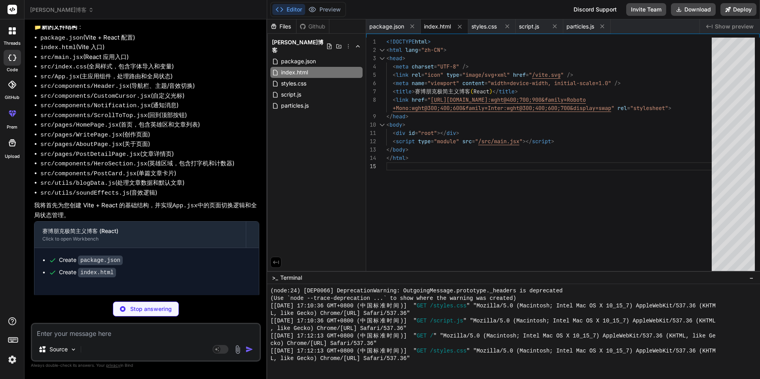
scroll to position [0, 0]
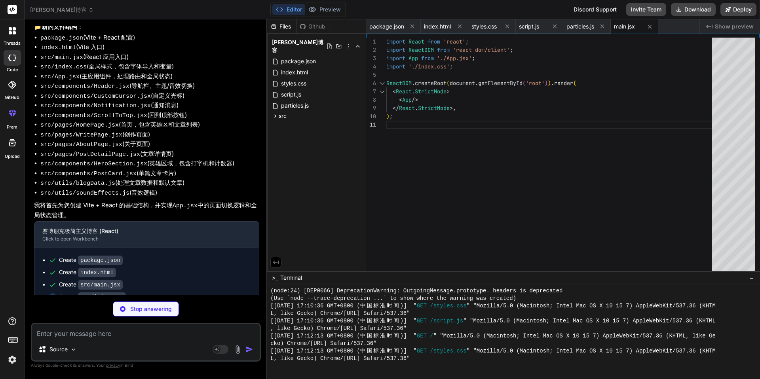
click at [469, 61] on div "import React from 'react' ; import ReactDOM from 'react-dom/client' ; import Ap…" at bounding box center [551, 157] width 330 height 238
click at [418, 42] on div "import React from 'react' ; import ReactDOM from 'react-dom/client' ; import Ap…" at bounding box center [551, 157] width 330 height 238
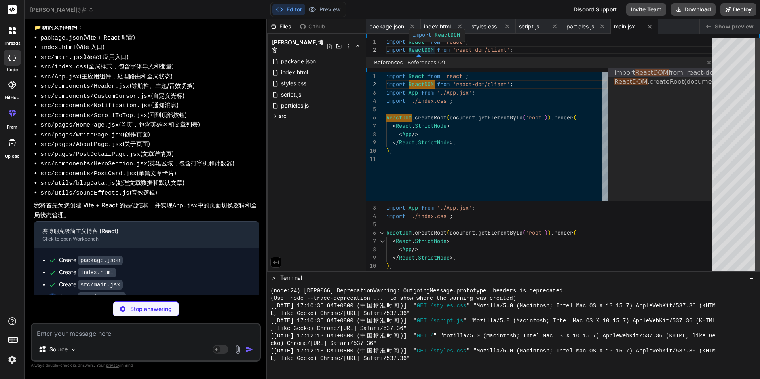
scroll to position [83, 0]
click at [708, 63] on link "Close" at bounding box center [708, 62] width 6 height 6
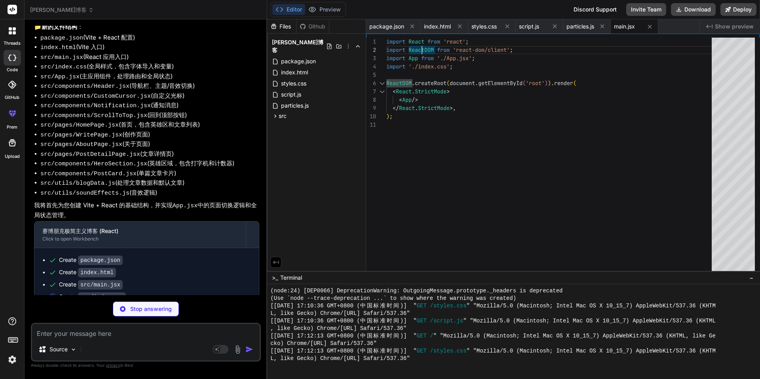
click at [424, 47] on div "import React from 'react' ; import ReactDOM from 'react-dom/client' ; import Ap…" at bounding box center [551, 157] width 330 height 238
click at [422, 49] on div "import React from 'react' ; import ReactDOM from 'react-dom/client' ; import Ap…" at bounding box center [551, 157] width 330 height 238
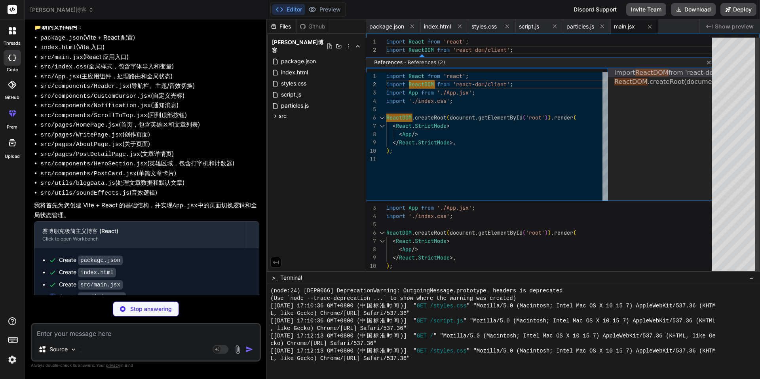
click at [422, 49] on div "import React from 'react' ; import ReactDOM from 'react-dom/client' ; import Ap…" at bounding box center [551, 158] width 330 height 241
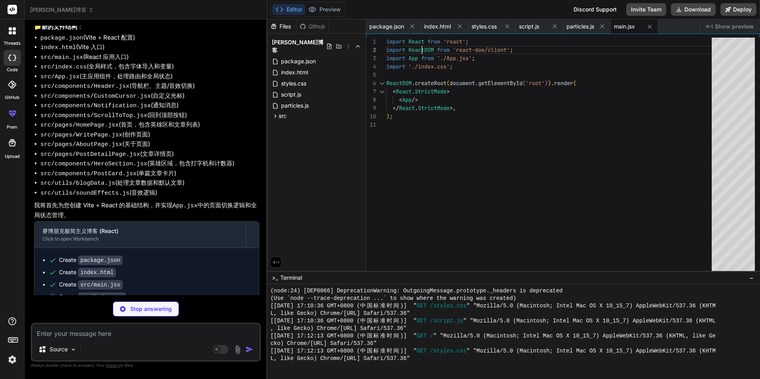
click at [422, 49] on div "import React from 'react' ; import ReactDOM from 'react-dom/client' ; import Ap…" at bounding box center [551, 157] width 330 height 238
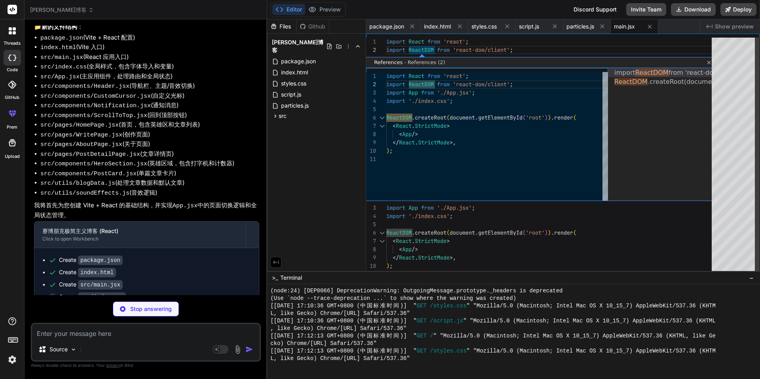
click at [709, 60] on link "Close" at bounding box center [708, 62] width 6 height 6
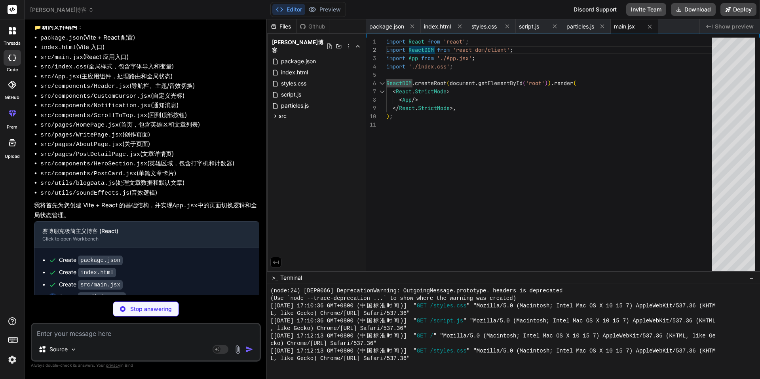
scroll to position [2295, 0]
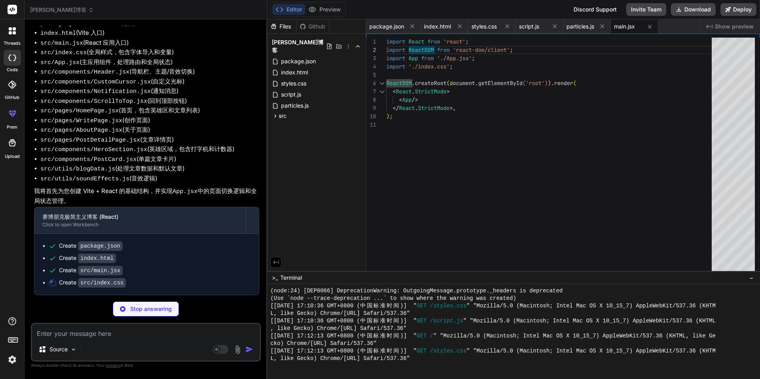
click at [348, 44] on icon at bounding box center [348, 46] width 1 height 4
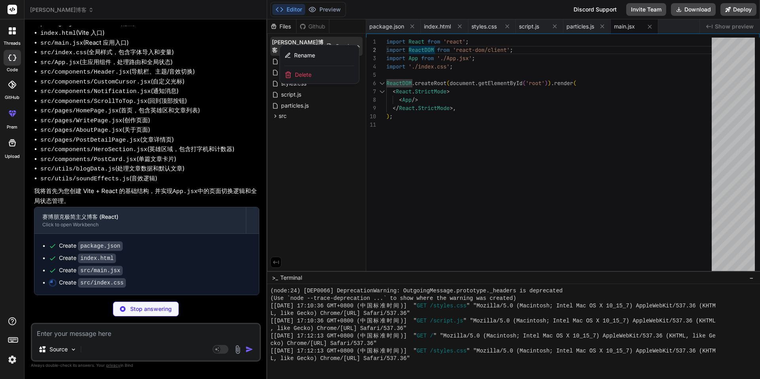
click at [414, 146] on div at bounding box center [513, 199] width 493 height 360
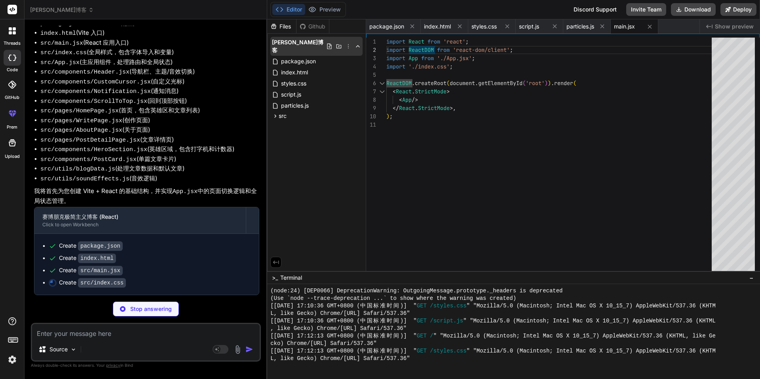
click at [360, 43] on icon at bounding box center [358, 46] width 6 height 6
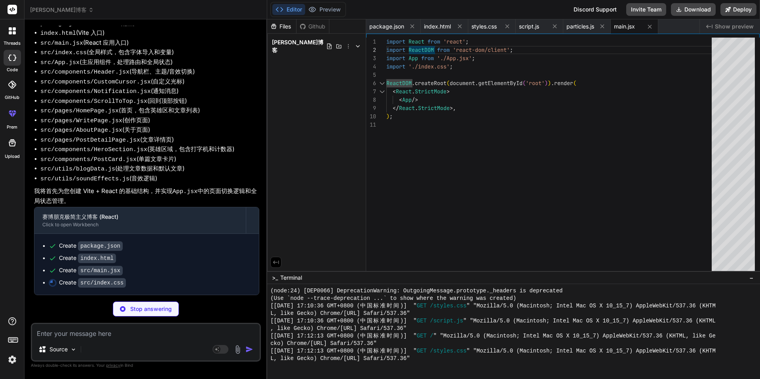
click at [360, 43] on icon at bounding box center [358, 46] width 6 height 6
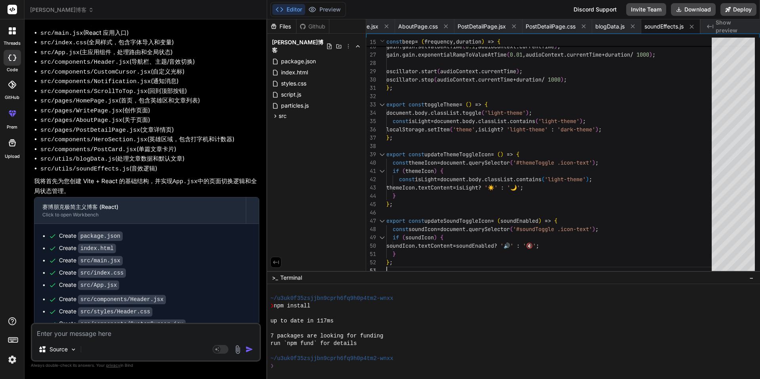
scroll to position [1414, 0]
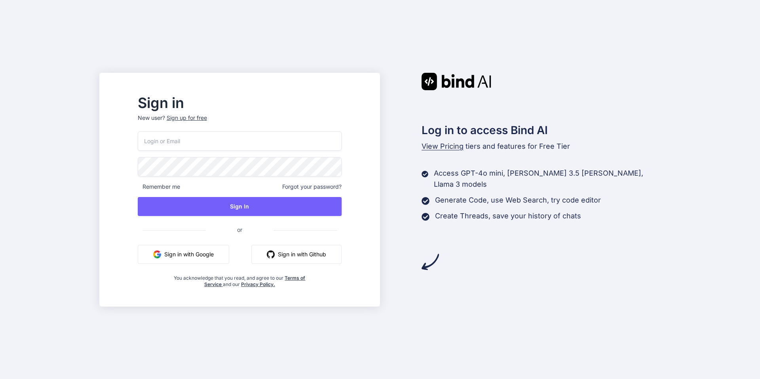
click at [318, 251] on button "Sign in with Github" at bounding box center [296, 254] width 90 height 19
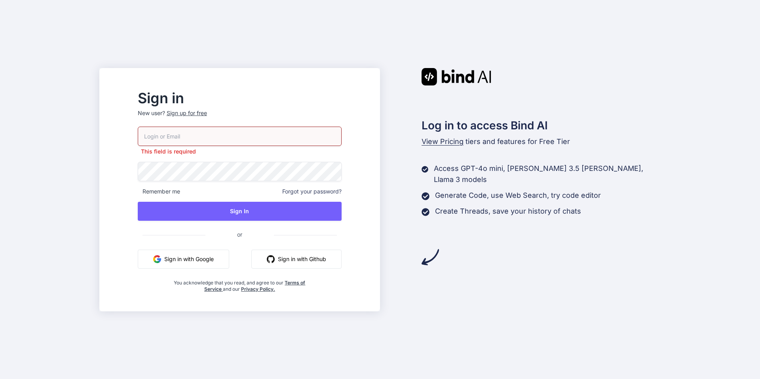
click at [226, 252] on button "Sign in with Google" at bounding box center [183, 259] width 91 height 19
